Goal: Check status: Check status

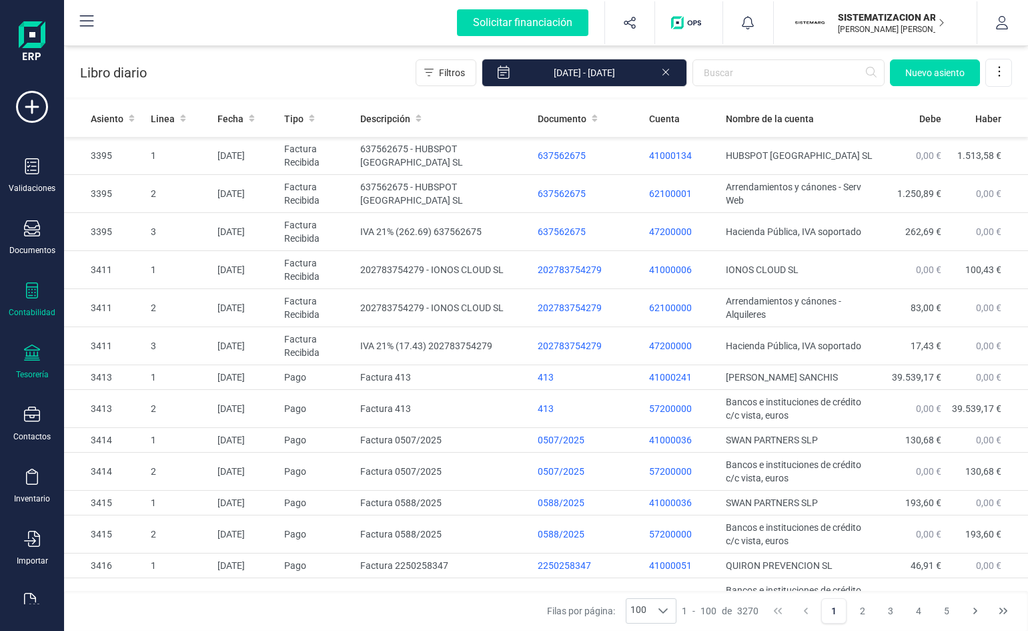
click at [33, 356] on icon at bounding box center [32, 352] width 16 height 16
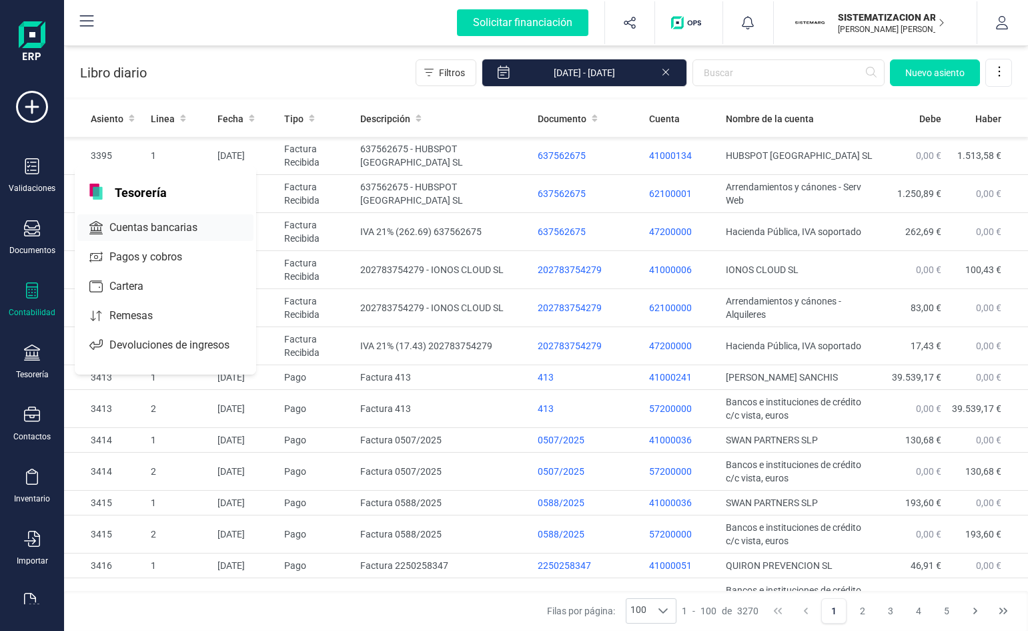
click at [184, 228] on span "Cuentas bancarias" at bounding box center [162, 228] width 117 height 16
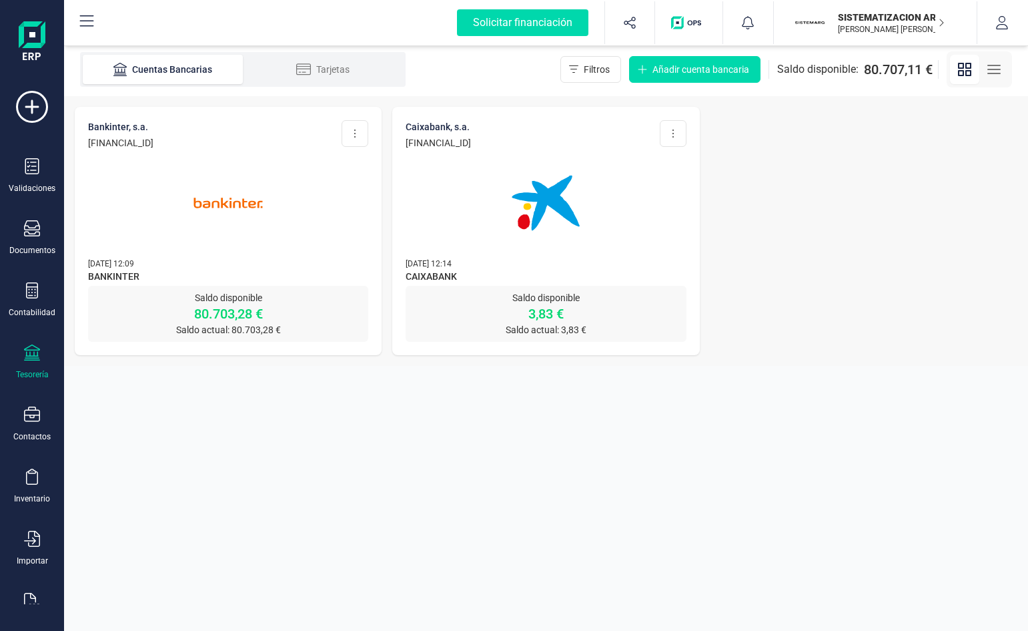
click at [558, 254] on img at bounding box center [546, 203] width 112 height 112
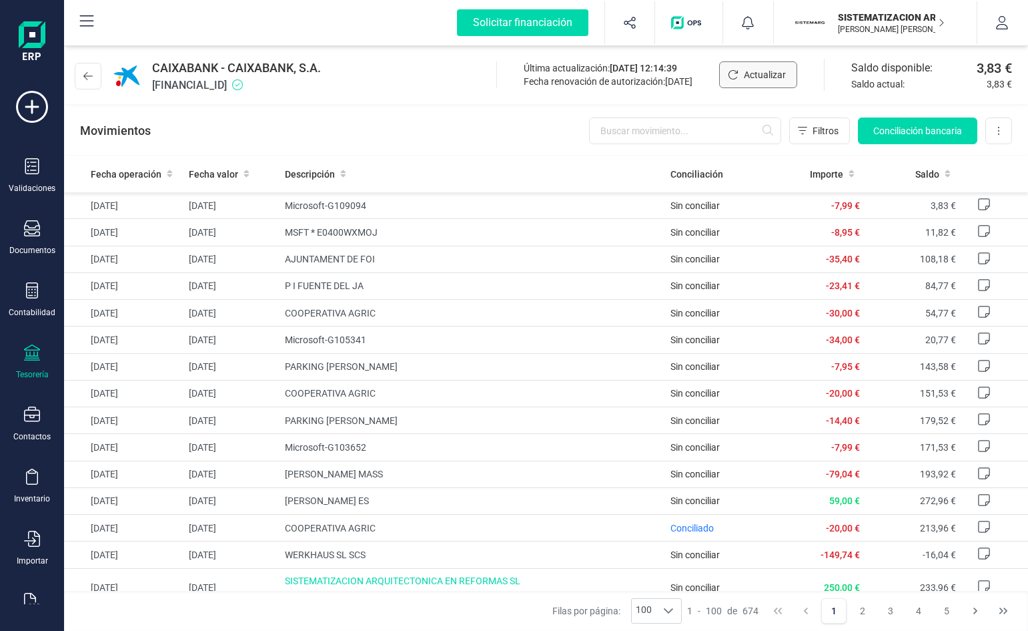
click at [775, 80] on span "Actualizar" at bounding box center [765, 74] width 42 height 13
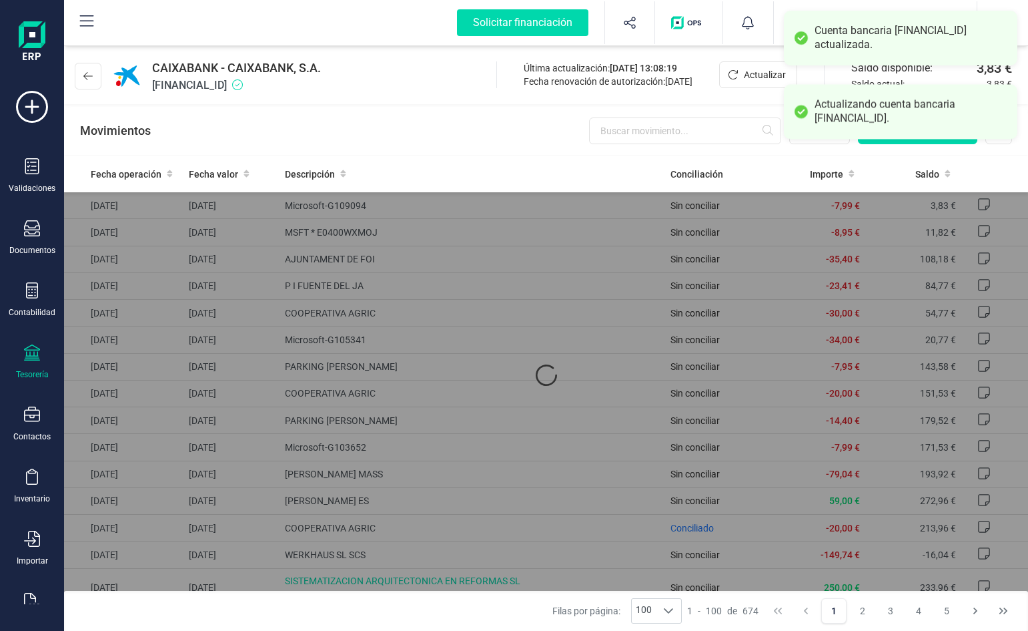
click at [416, 95] on div "CAIXABANK - CAIXABANK, S.A. ES5821005982510200078691 Última actualización: 27/0…" at bounding box center [546, 73] width 964 height 61
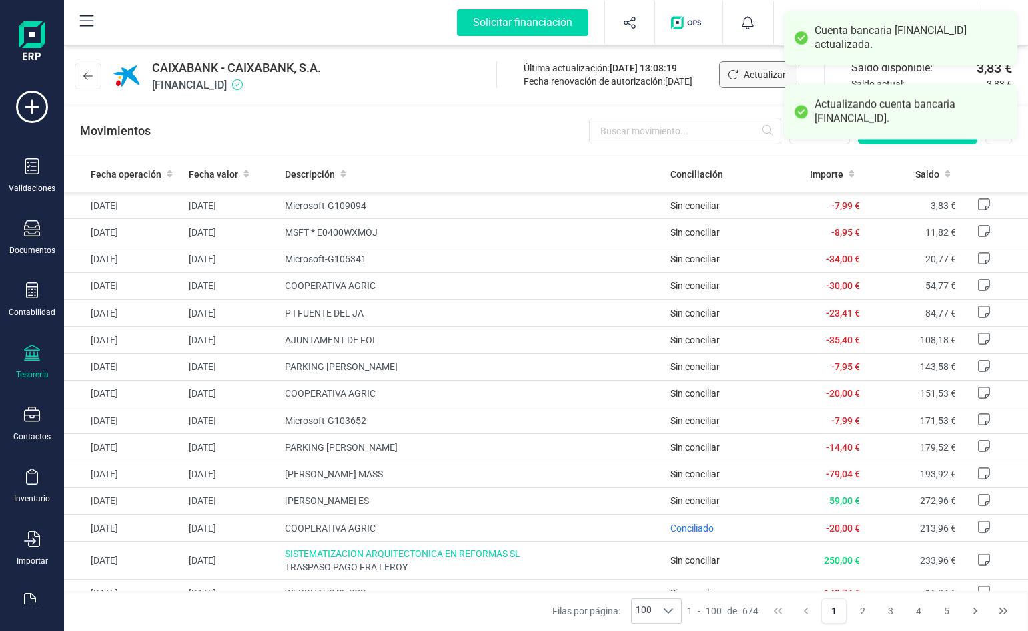
click at [759, 76] on span "Actualizar" at bounding box center [765, 74] width 42 height 13
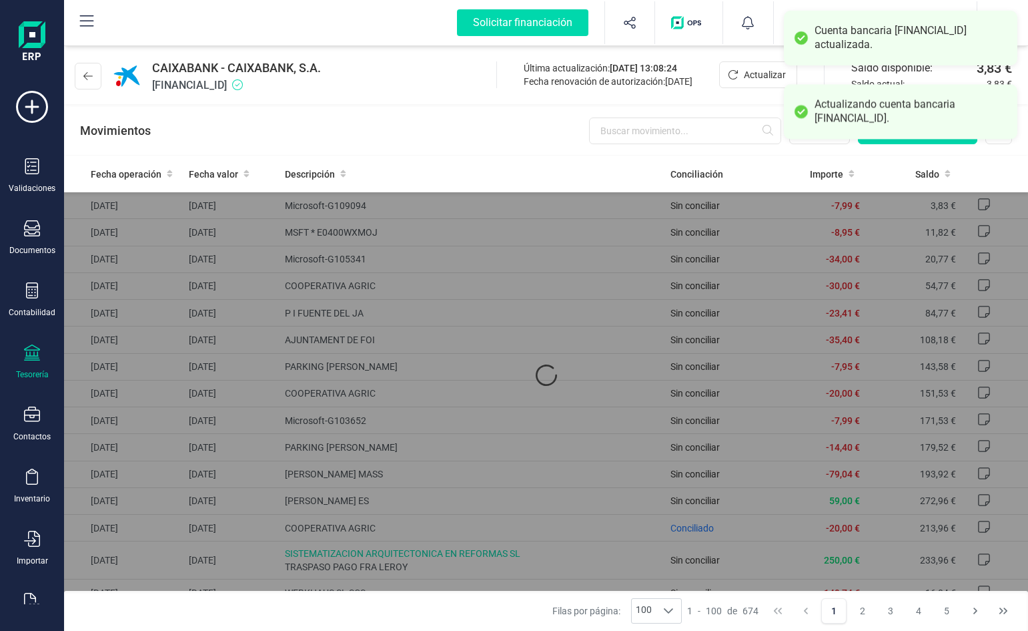
click at [375, 63] on div "CAIXABANK - CAIXABANK, S.A. ES5821005982510200078691 Última actualización: 27/0…" at bounding box center [546, 73] width 964 height 61
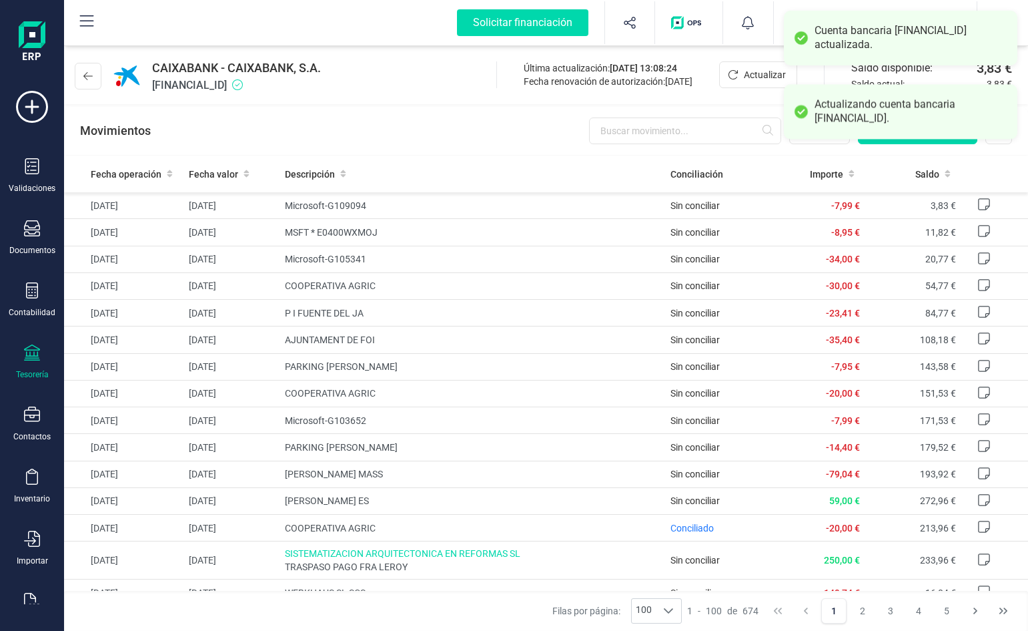
click at [396, 71] on div "CAIXABANK - CAIXABANK, S.A. ES5821005982510200078691 Última actualización: 27/0…" at bounding box center [546, 73] width 964 height 61
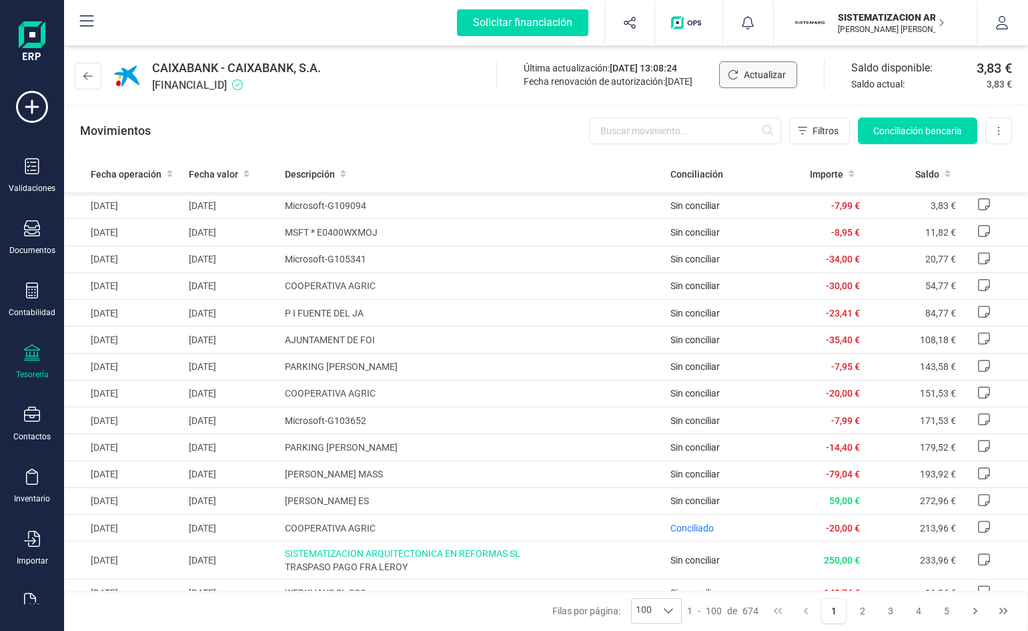
click at [786, 69] on button "Actualizar" at bounding box center [758, 74] width 78 height 27
